Goal: Task Accomplishment & Management: Manage account settings

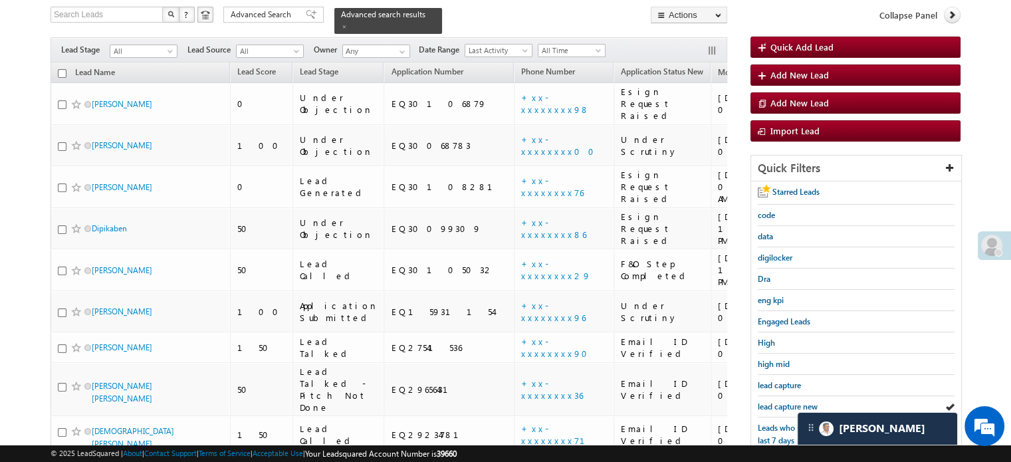
click at [787, 402] on span "lead capture new" at bounding box center [788, 406] width 60 height 10
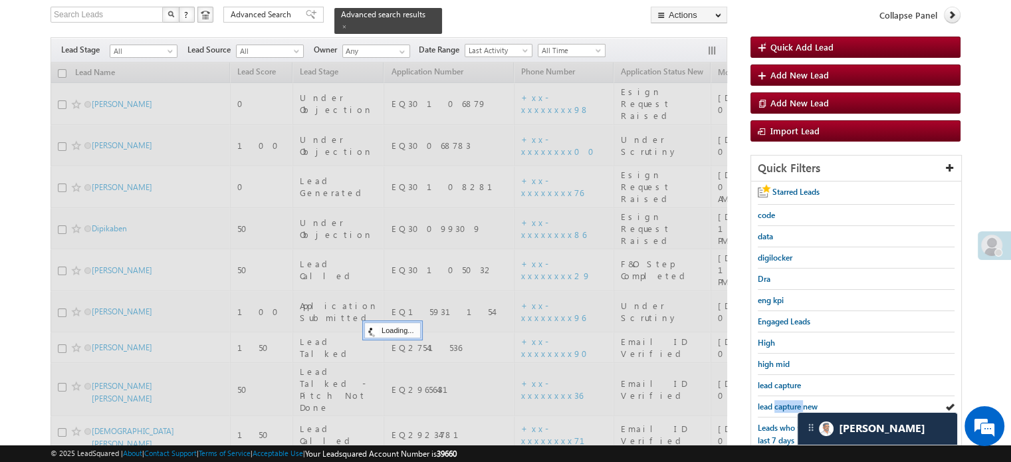
click at [787, 402] on span "lead capture new" at bounding box center [788, 406] width 60 height 10
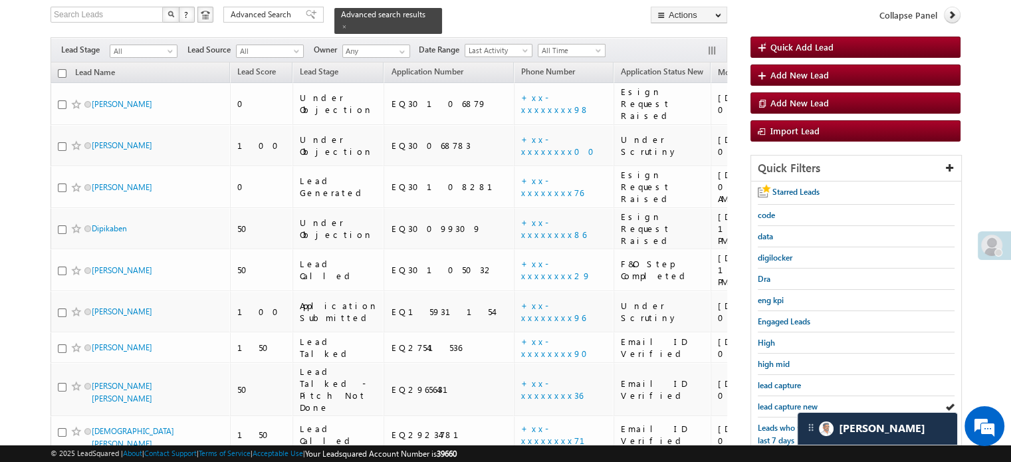
click at [787, 402] on span "lead capture new" at bounding box center [788, 406] width 60 height 10
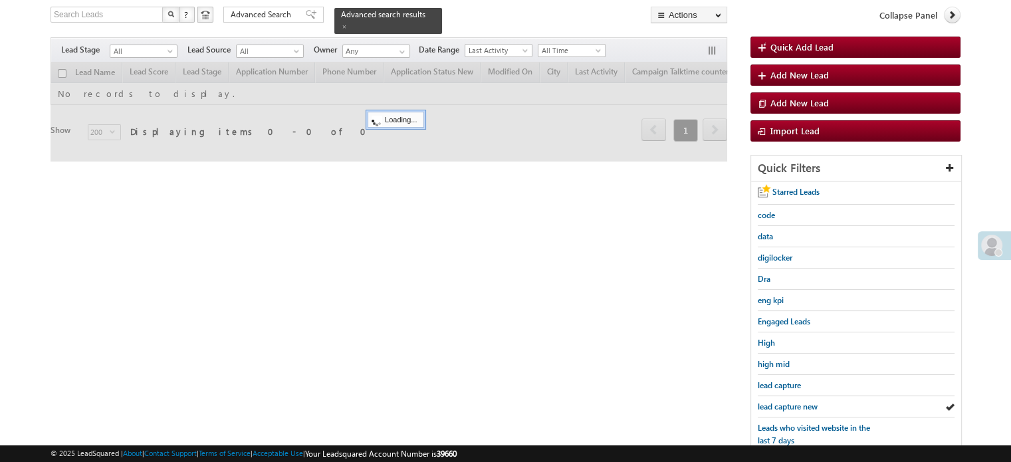
scroll to position [86, 0]
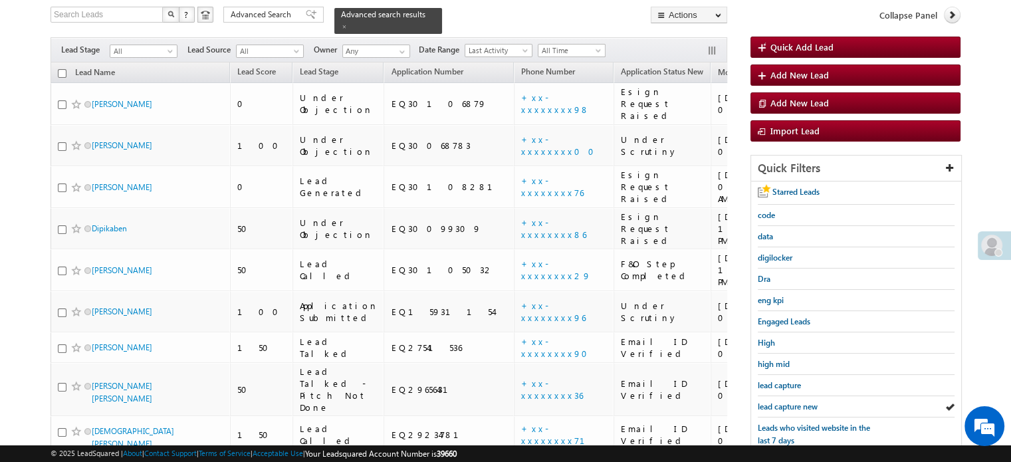
click at [995, 233] on div at bounding box center [993, 245] width 33 height 29
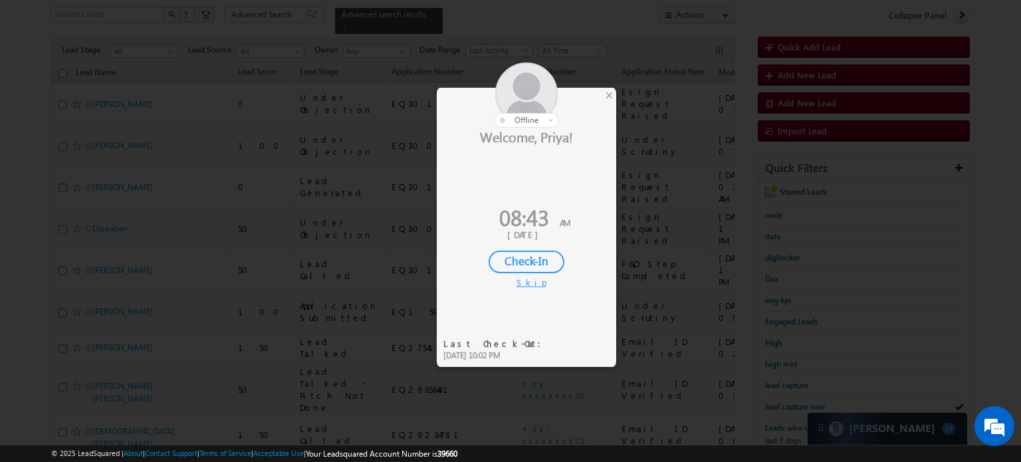
click at [519, 255] on div "Check-In" at bounding box center [526, 262] width 76 height 23
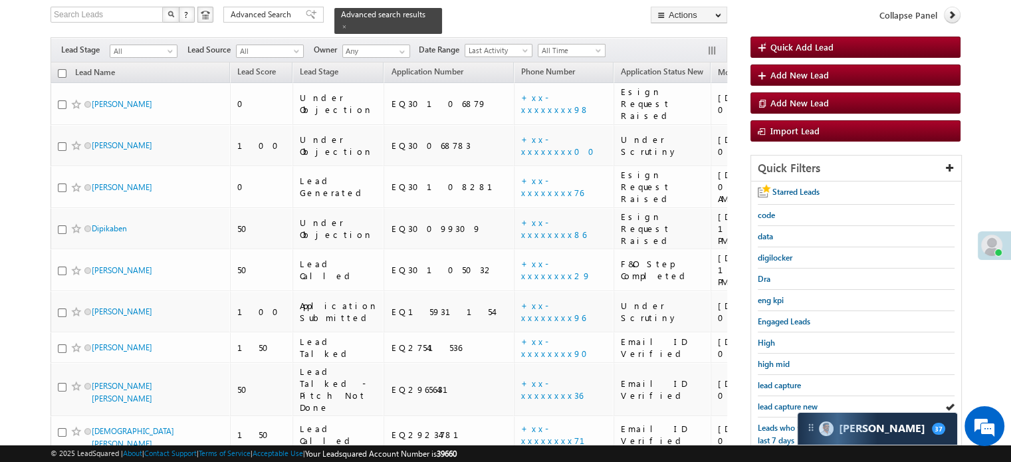
scroll to position [0, 0]
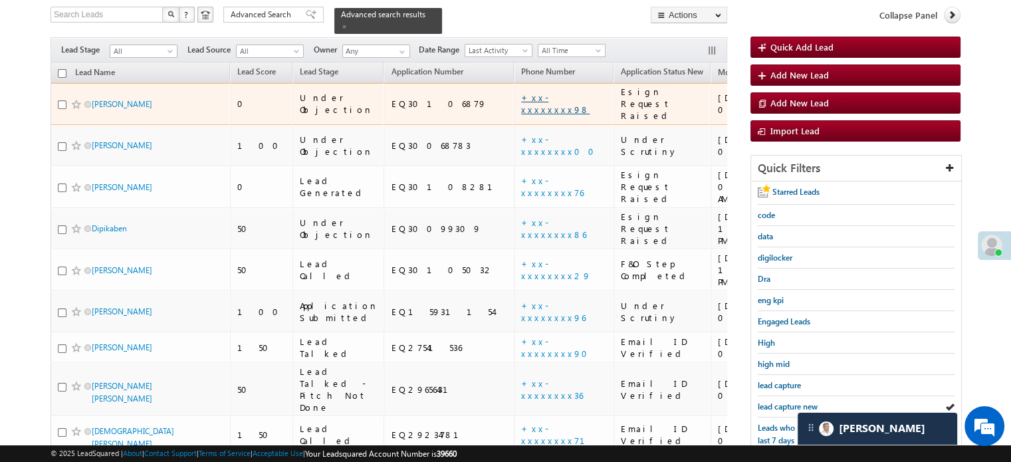
click at [521, 92] on link "+xx-xxxxxxxx98" at bounding box center [555, 103] width 68 height 23
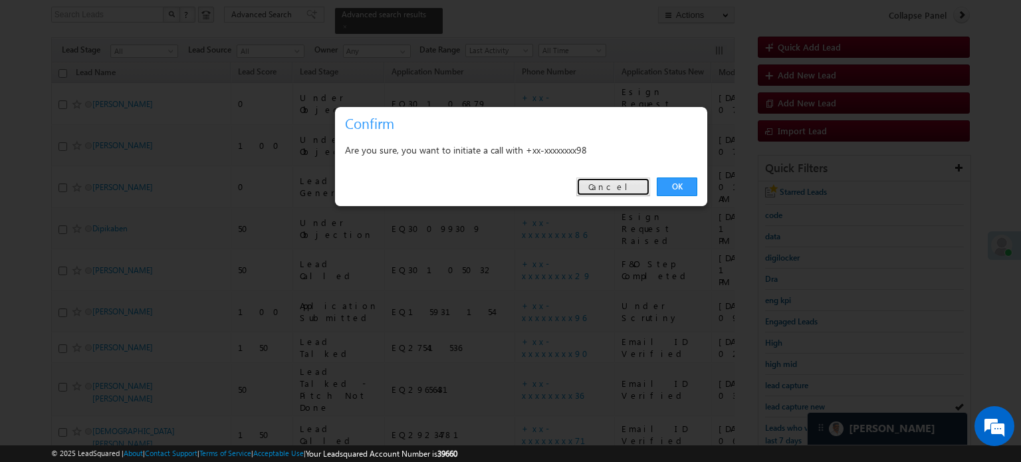
click at [649, 181] on link "Cancel" at bounding box center [613, 186] width 74 height 19
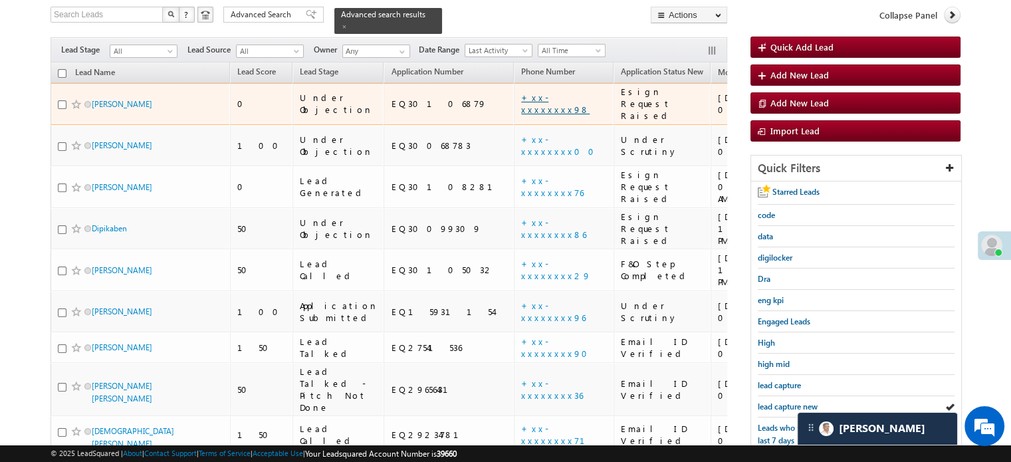
click at [521, 92] on link "+xx-xxxxxxxx98" at bounding box center [555, 103] width 68 height 23
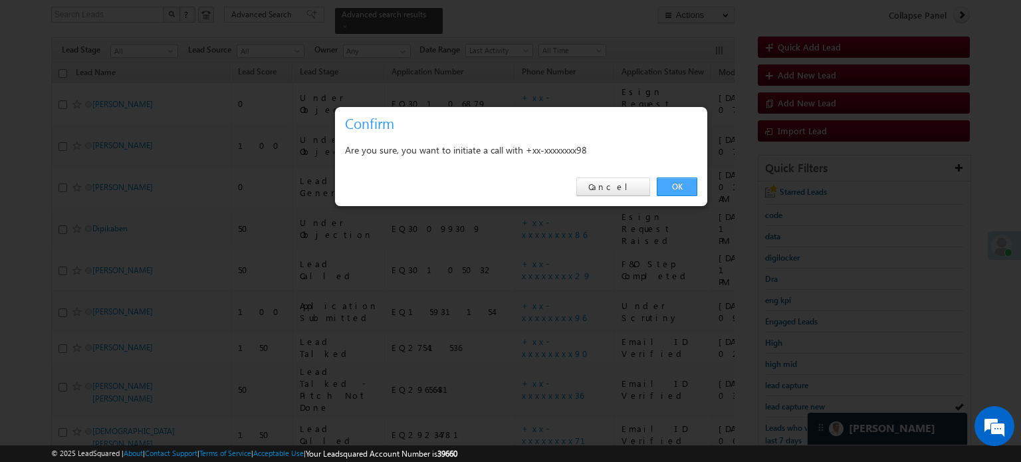
click at [678, 191] on link "OK" at bounding box center [677, 186] width 41 height 19
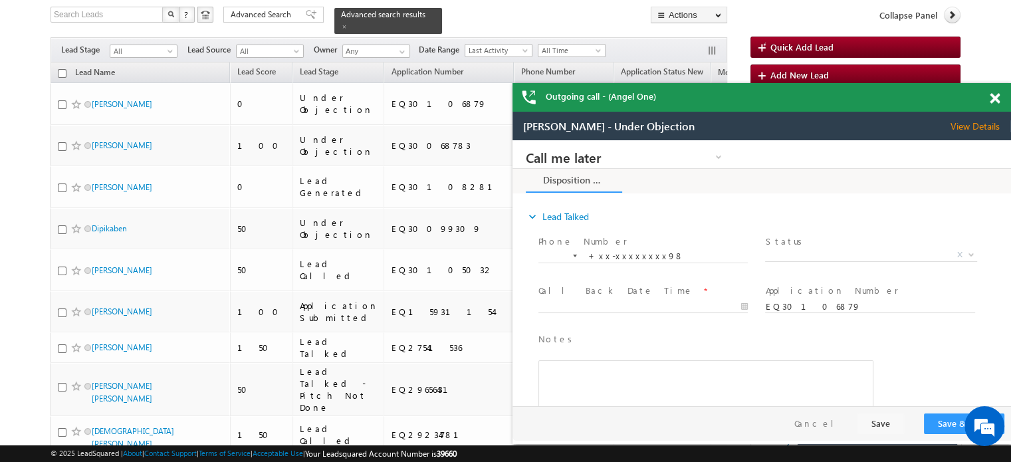
click at [995, 106] on div at bounding box center [1002, 96] width 18 height 26
click at [996, 101] on span at bounding box center [994, 98] width 10 height 11
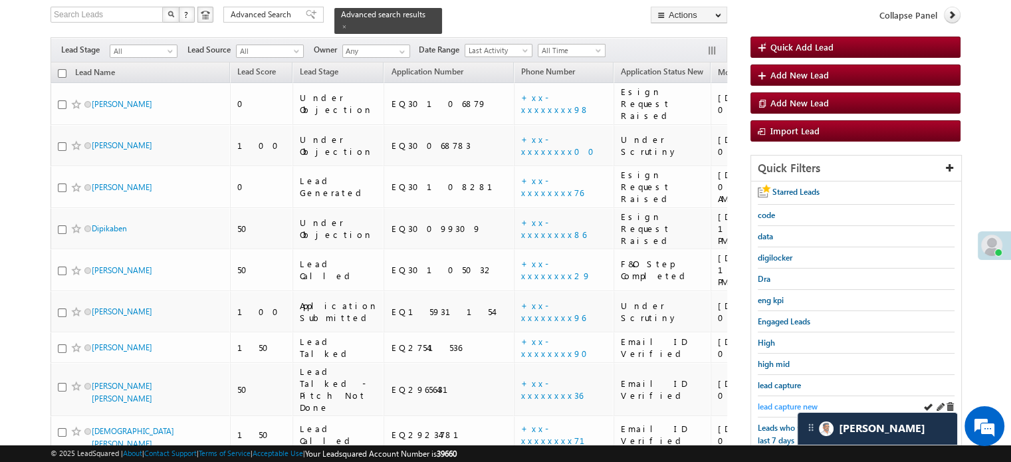
click at [797, 401] on span "lead capture new" at bounding box center [788, 406] width 60 height 10
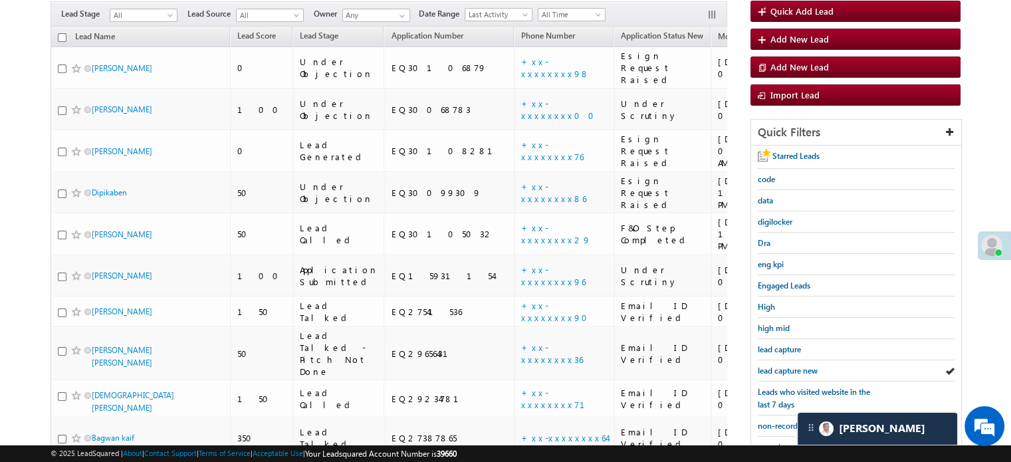
scroll to position [86, 0]
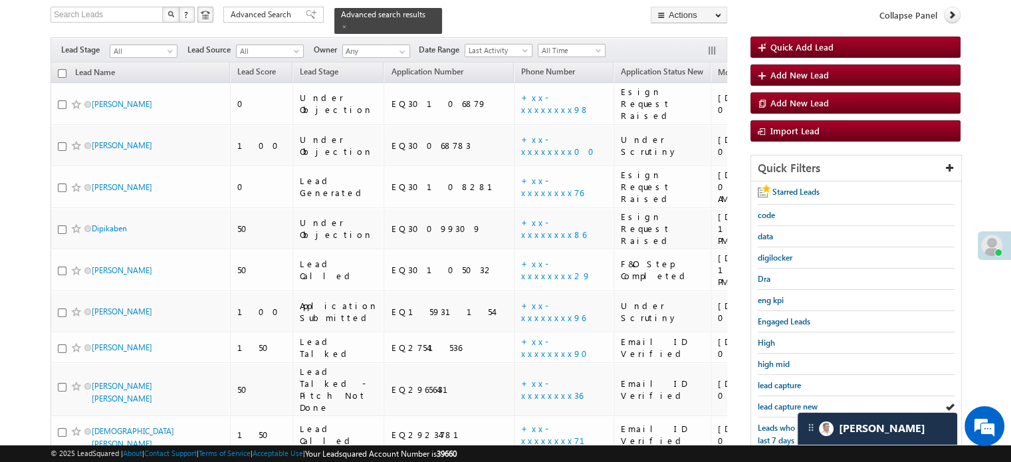
click at [797, 401] on span "lead capture new" at bounding box center [788, 406] width 60 height 10
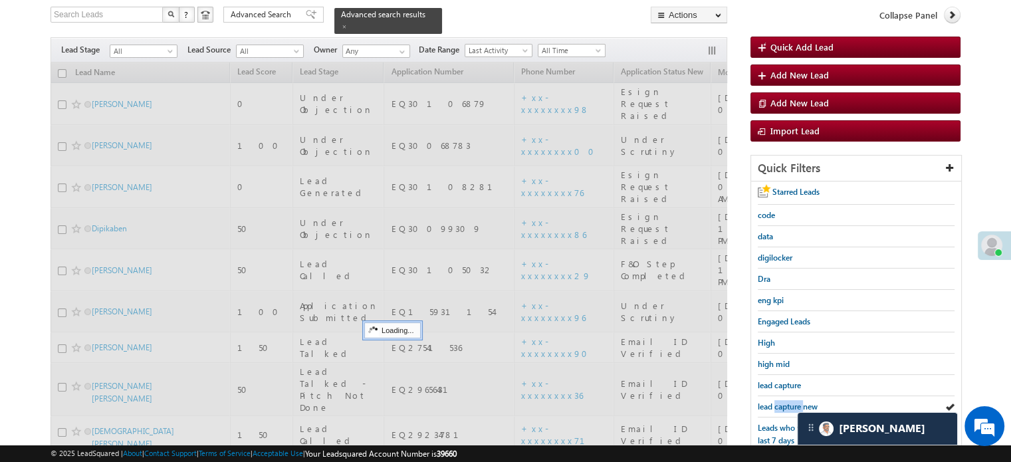
click at [797, 401] on span "lead capture new" at bounding box center [788, 406] width 60 height 10
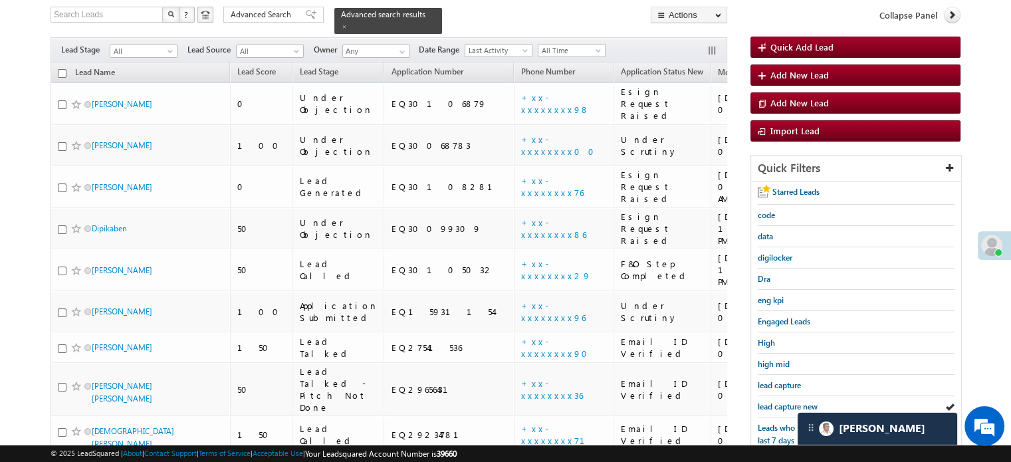
click at [797, 401] on span "lead capture new" at bounding box center [788, 406] width 60 height 10
click at [805, 401] on span "lead capture new" at bounding box center [788, 406] width 60 height 10
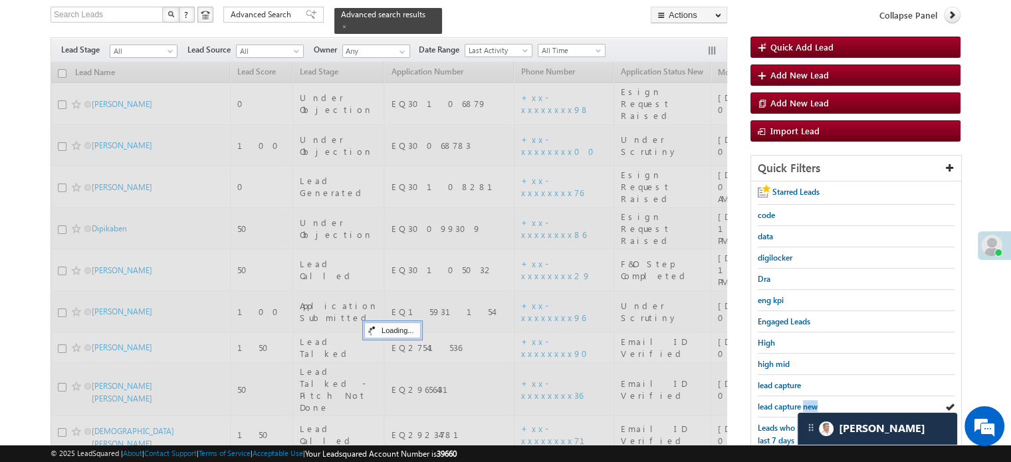
click at [805, 401] on span "lead capture new" at bounding box center [788, 406] width 60 height 10
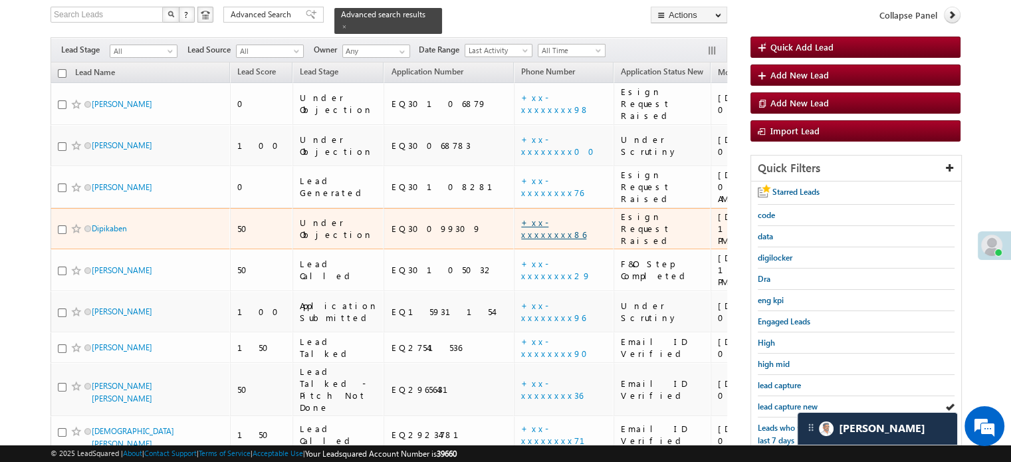
click at [521, 217] on link "+xx-xxxxxxxx86" at bounding box center [553, 228] width 65 height 23
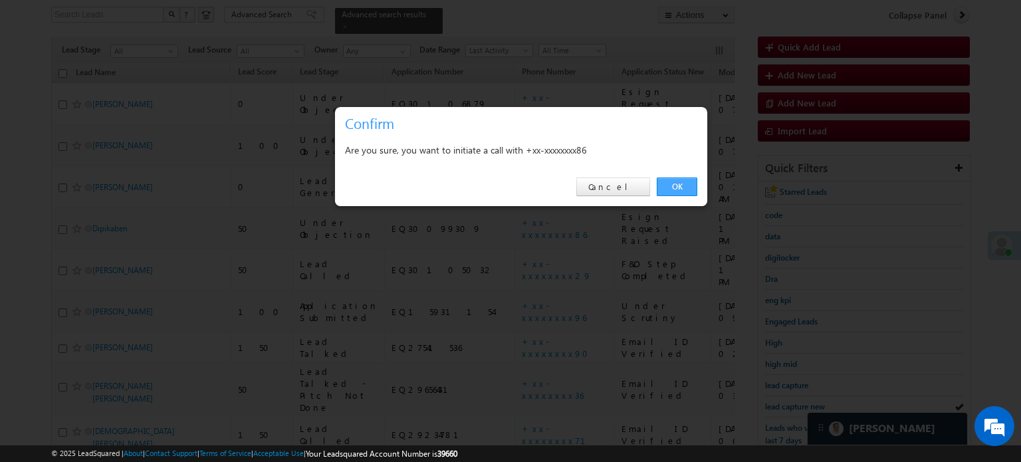
click at [680, 189] on link "OK" at bounding box center [677, 186] width 41 height 19
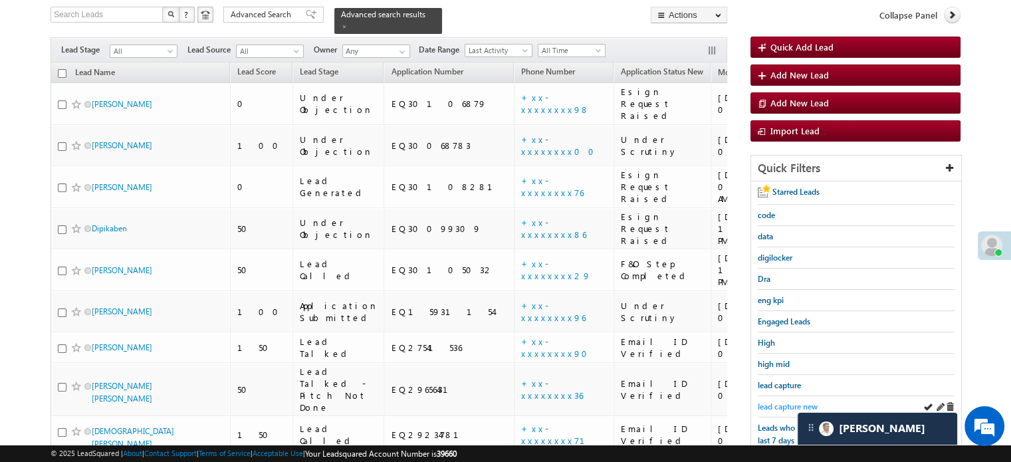
click at [790, 401] on span "lead capture new" at bounding box center [788, 406] width 60 height 10
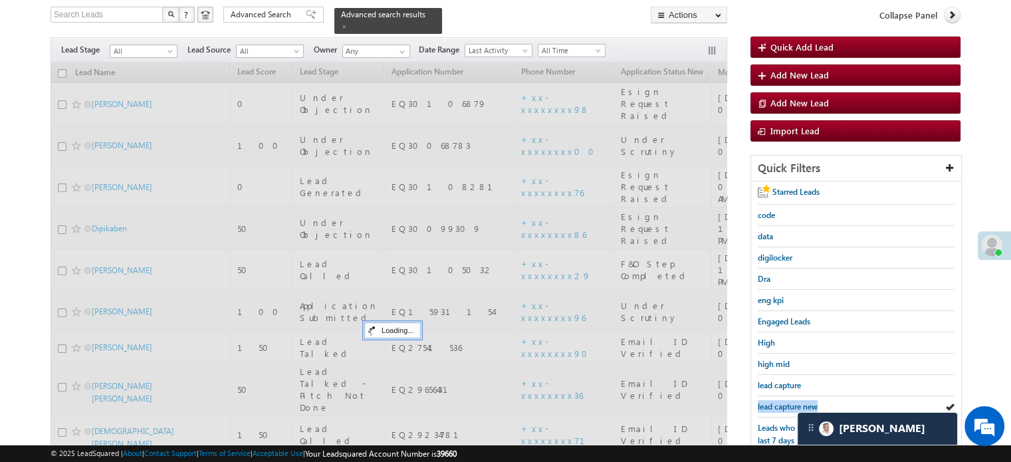
click at [790, 401] on span "lead capture new" at bounding box center [788, 406] width 60 height 10
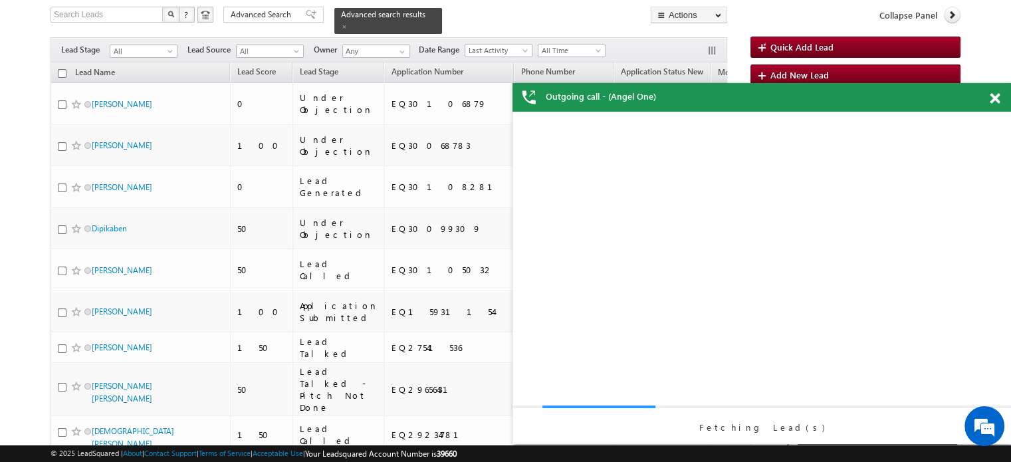
scroll to position [0, 0]
click at [790, 400] on div "Fetching Lead(s)" at bounding box center [761, 278] width 498 height 332
click at [997, 98] on span at bounding box center [994, 98] width 10 height 11
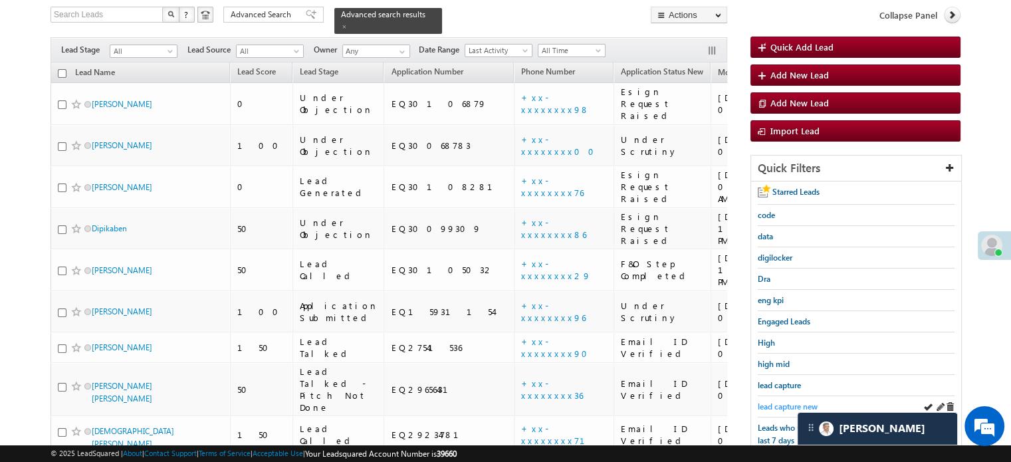
click at [787, 405] on span "lead capture new" at bounding box center [788, 406] width 60 height 10
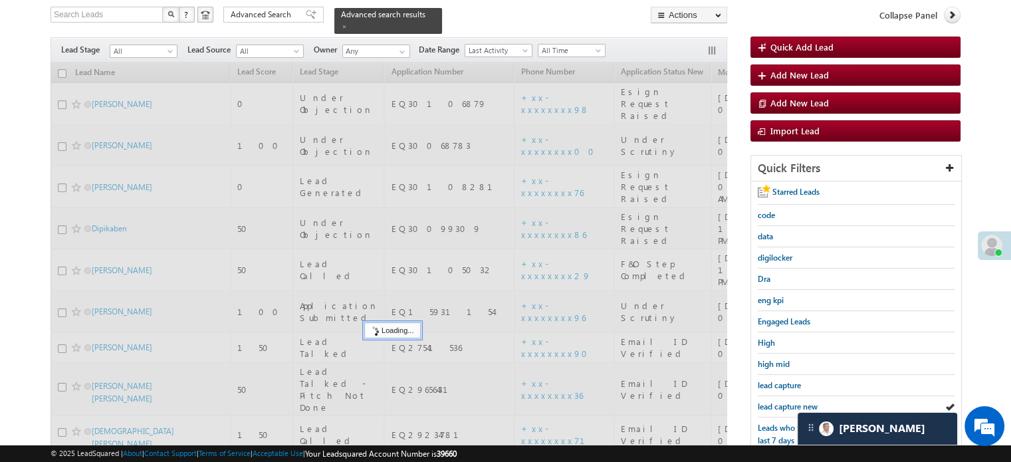
click at [787, 401] on span "lead capture new" at bounding box center [788, 406] width 60 height 10
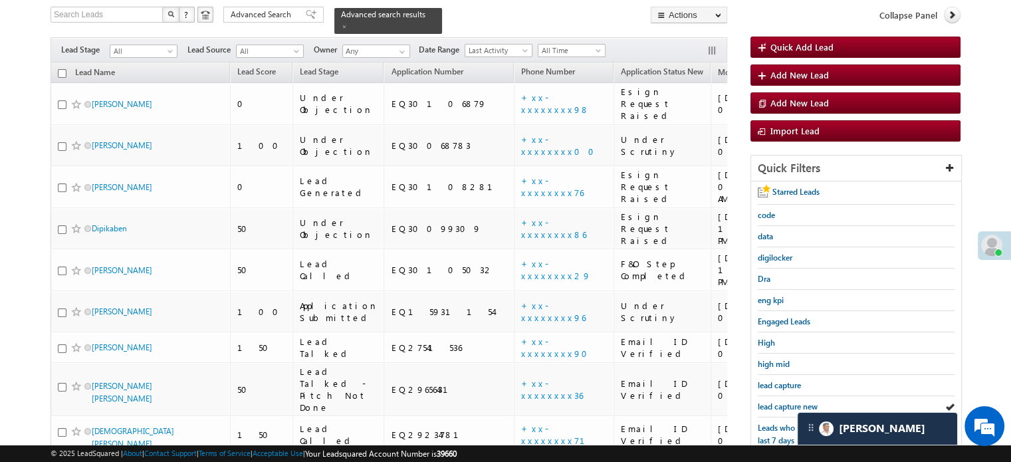
click at [787, 401] on span "lead capture new" at bounding box center [788, 406] width 60 height 10
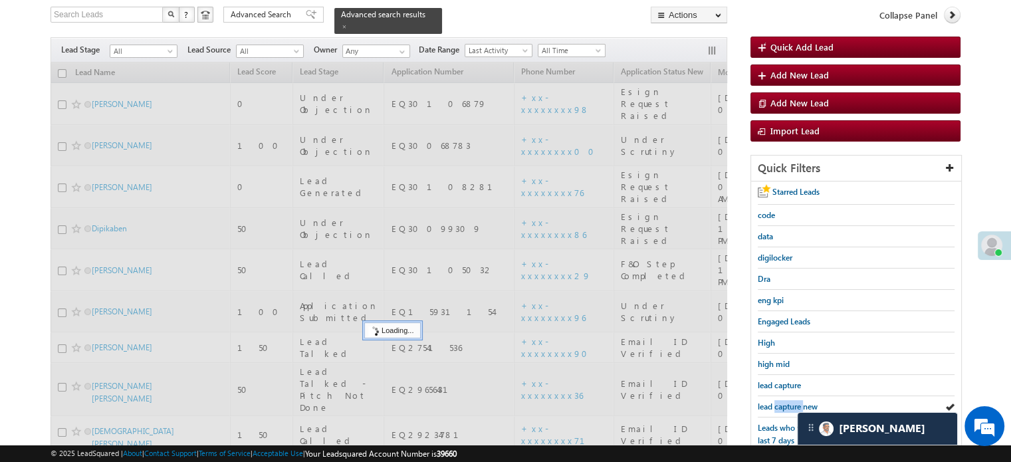
click at [787, 401] on span "lead capture new" at bounding box center [788, 406] width 60 height 10
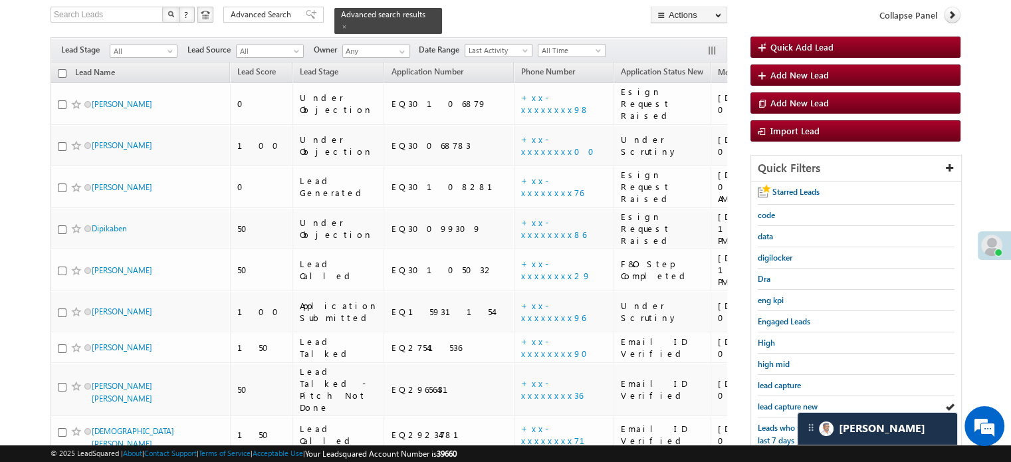
click at [787, 401] on span "lead capture new" at bounding box center [788, 406] width 60 height 10
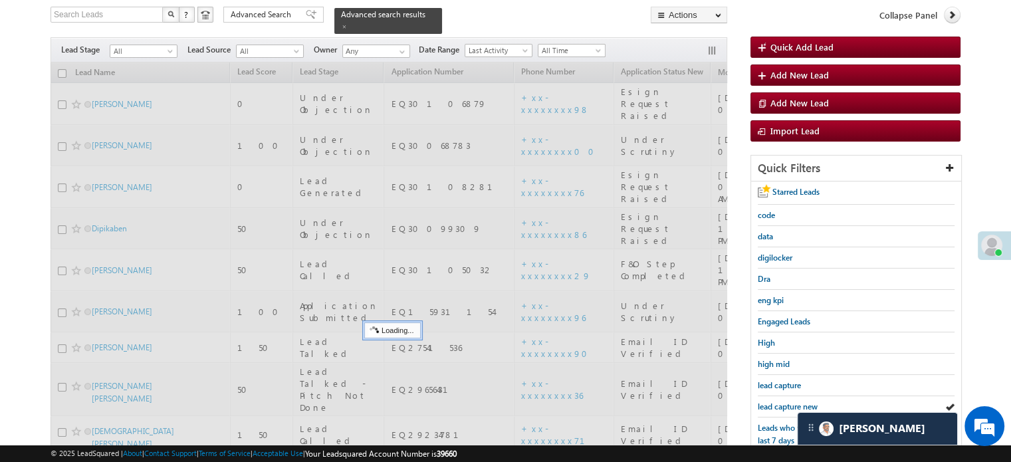
click at [787, 401] on span "lead capture new" at bounding box center [788, 406] width 60 height 10
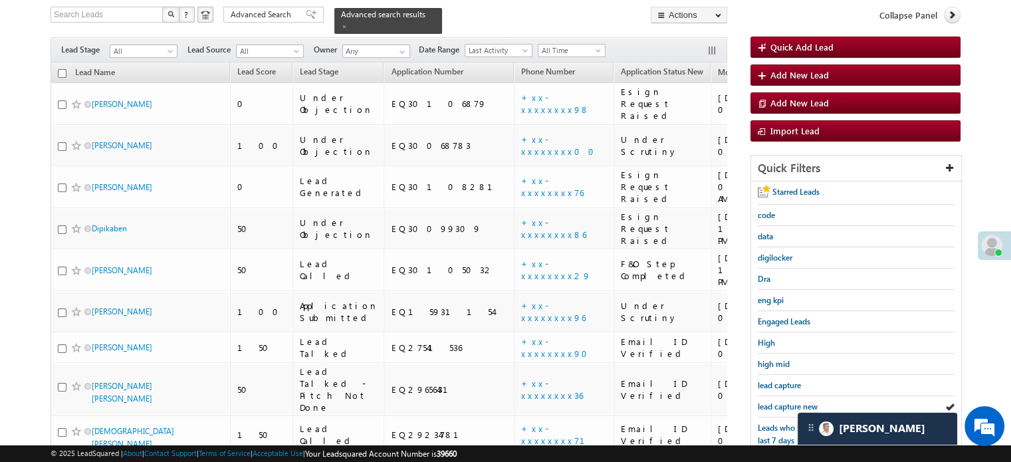
click at [787, 401] on span "lead capture new" at bounding box center [788, 406] width 60 height 10
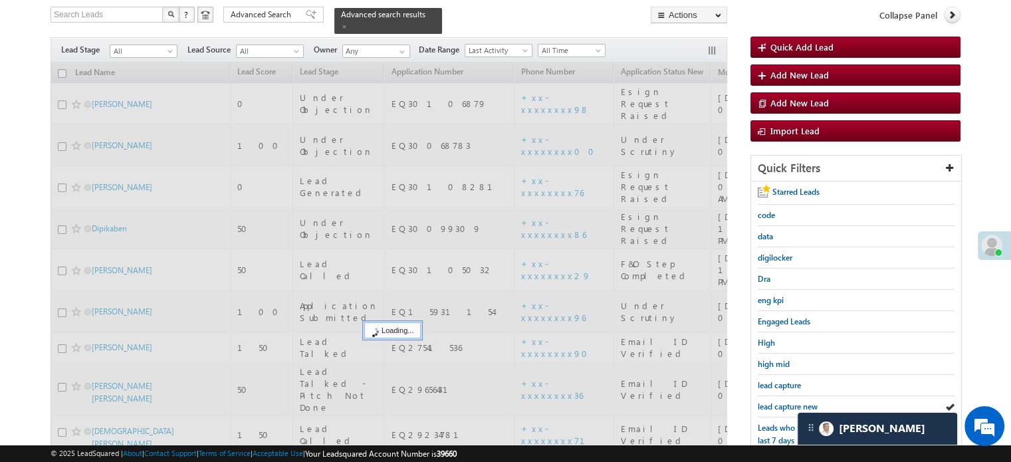
click at [787, 401] on span "lead capture new" at bounding box center [788, 406] width 60 height 10
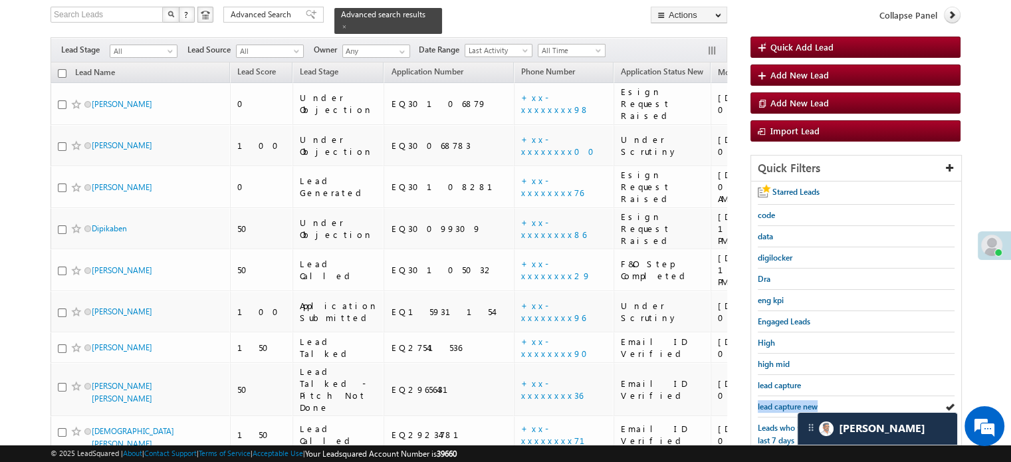
click at [787, 401] on span "lead capture new" at bounding box center [788, 406] width 60 height 10
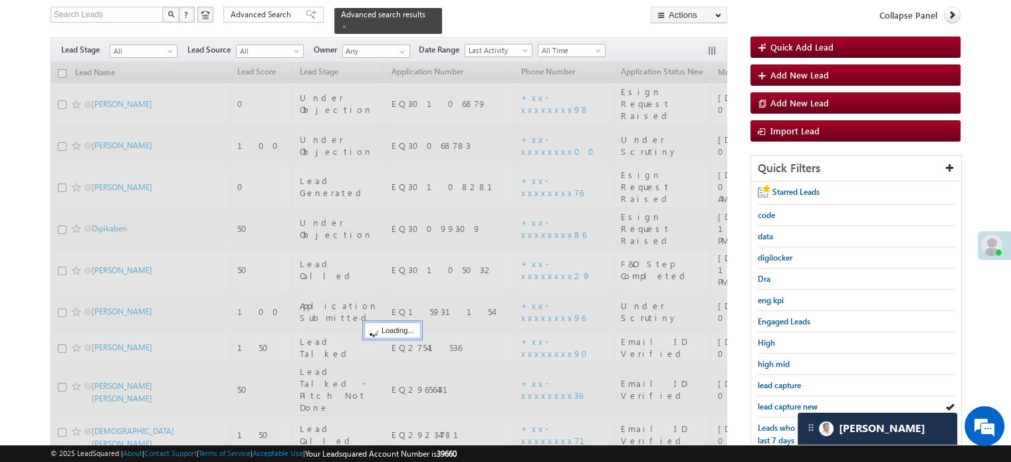
click at [787, 401] on span "lead capture new" at bounding box center [788, 406] width 60 height 10
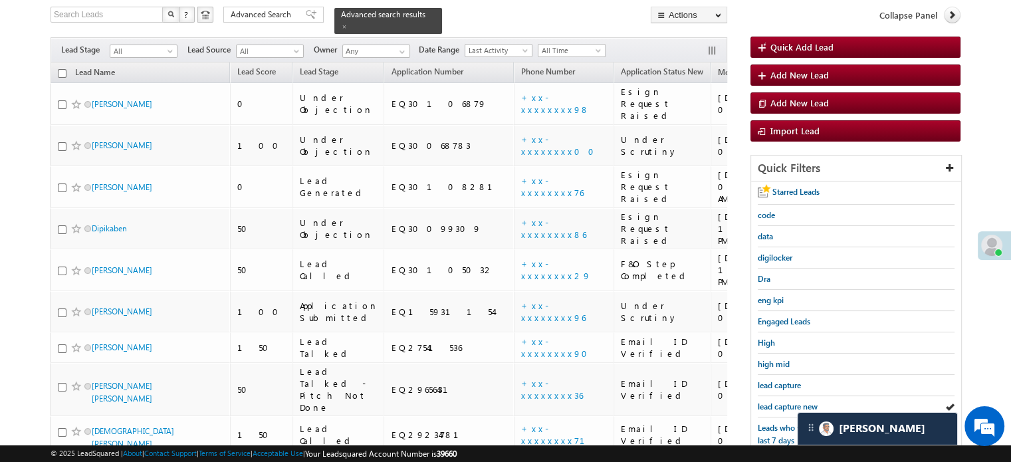
click at [787, 401] on span "lead capture new" at bounding box center [788, 406] width 60 height 10
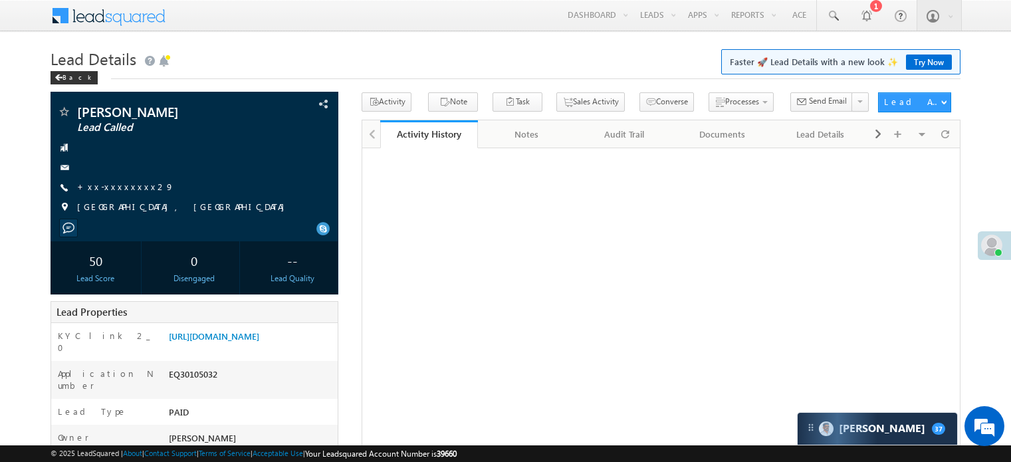
scroll to position [66, 0]
